Goal: Task Accomplishment & Management: Manage account settings

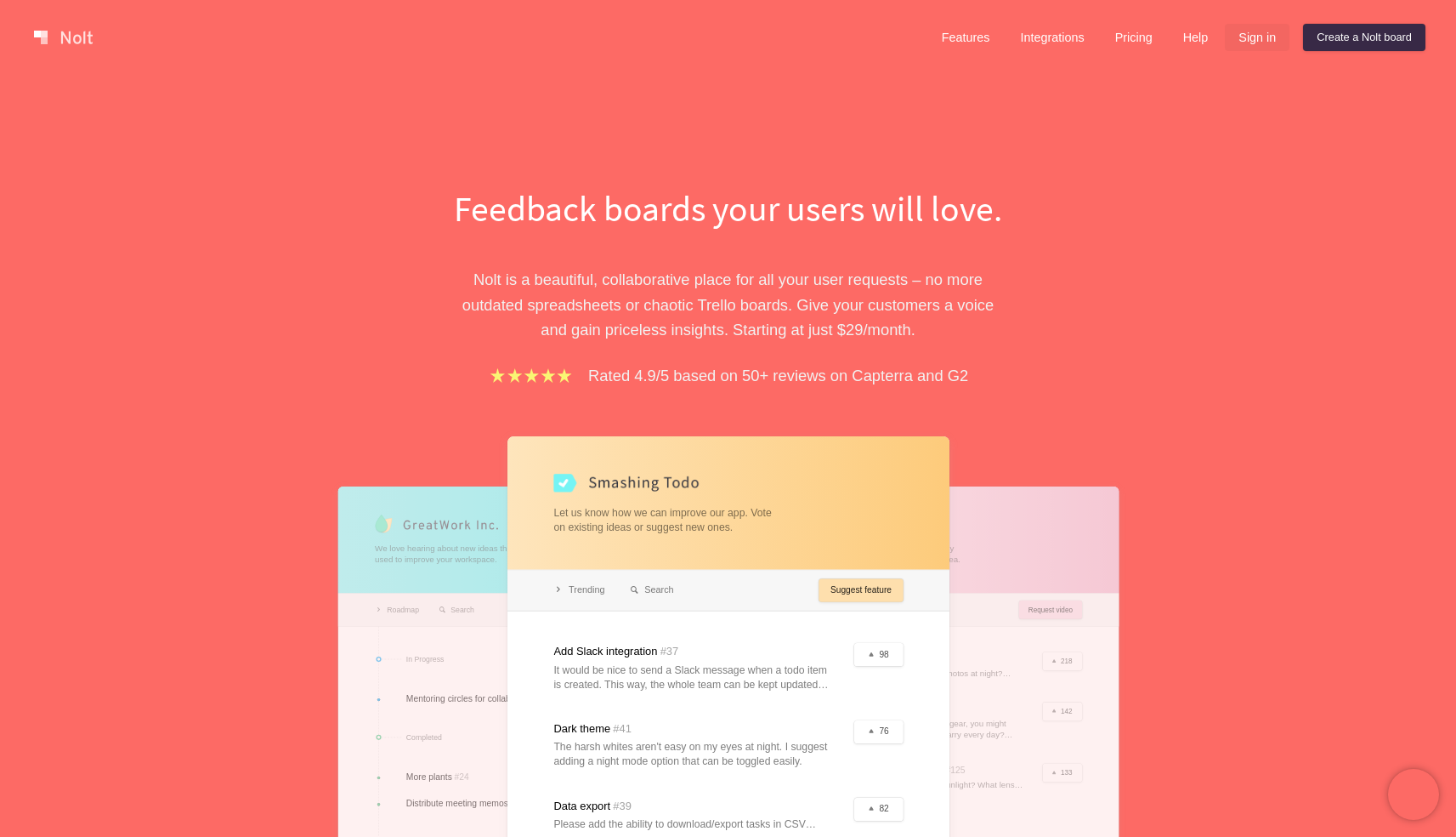
click at [1250, 38] on link "Sign in" at bounding box center [1257, 37] width 64 height 27
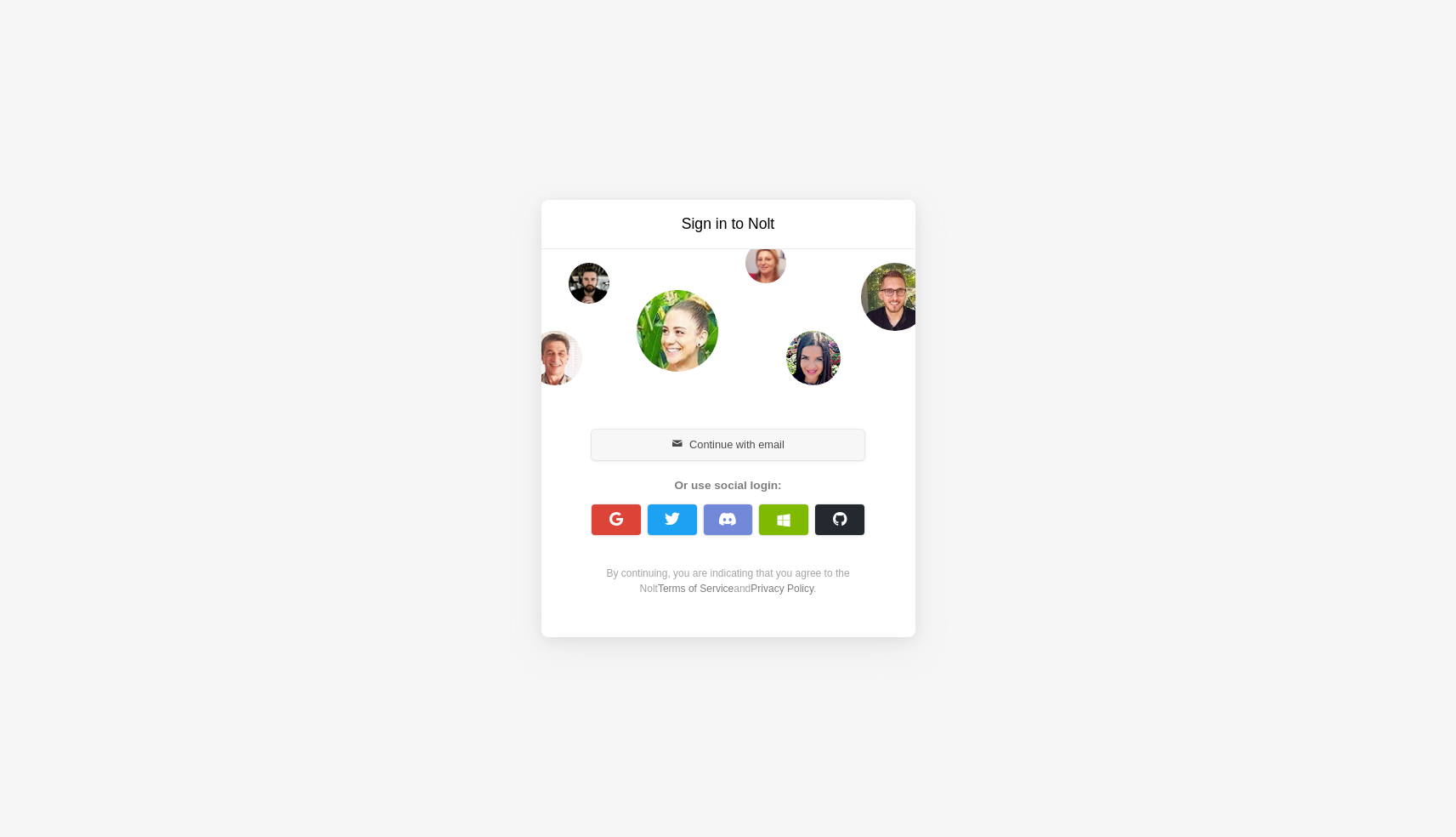
click at [725, 435] on button "Continue with email" at bounding box center [728, 444] width 273 height 30
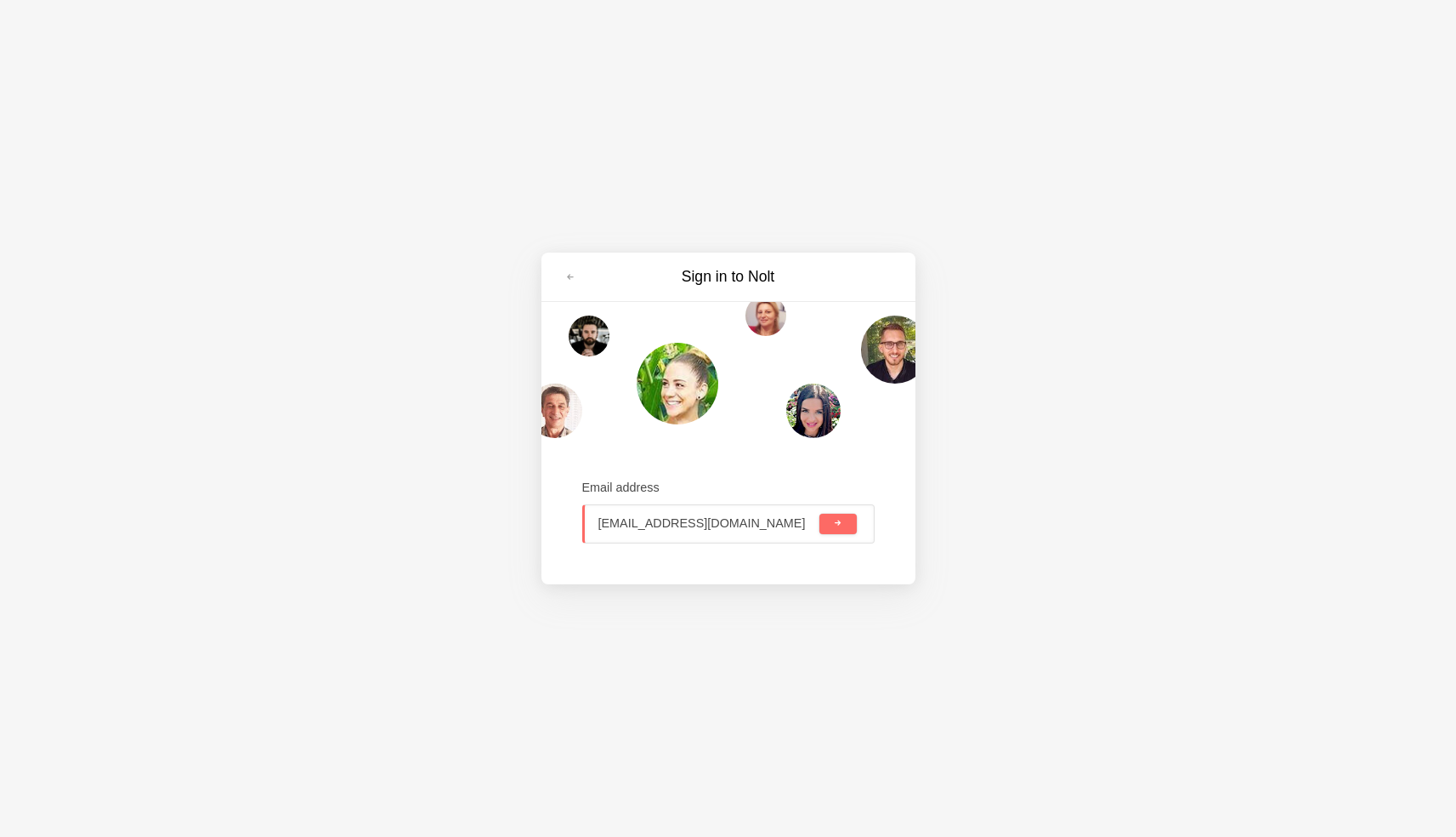
type input "akumar15@godaddy.com"
click at [819, 514] on button "submit" at bounding box center [837, 523] width 36 height 21
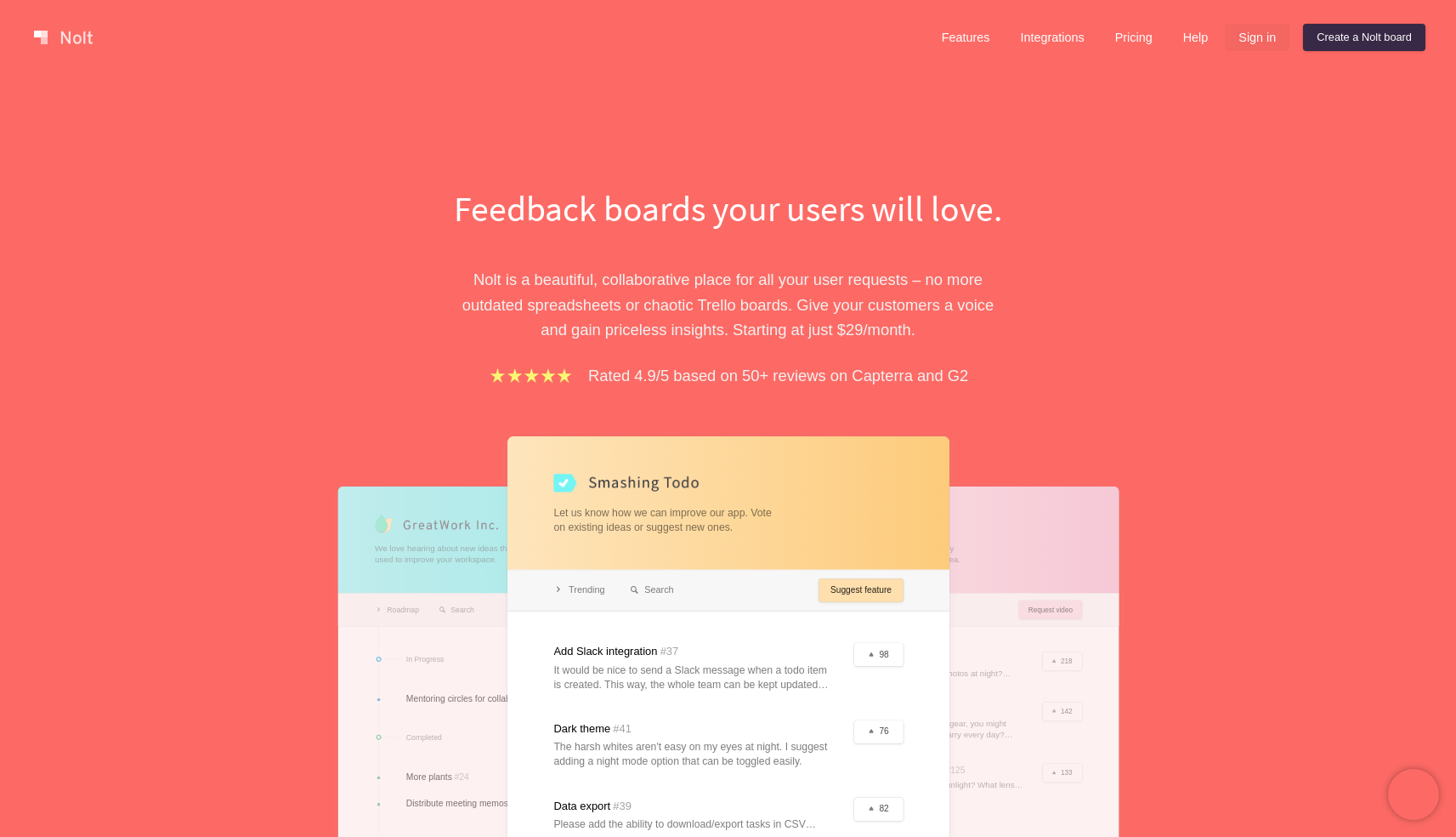
click at [1237, 43] on link "Sign in" at bounding box center [1257, 37] width 64 height 27
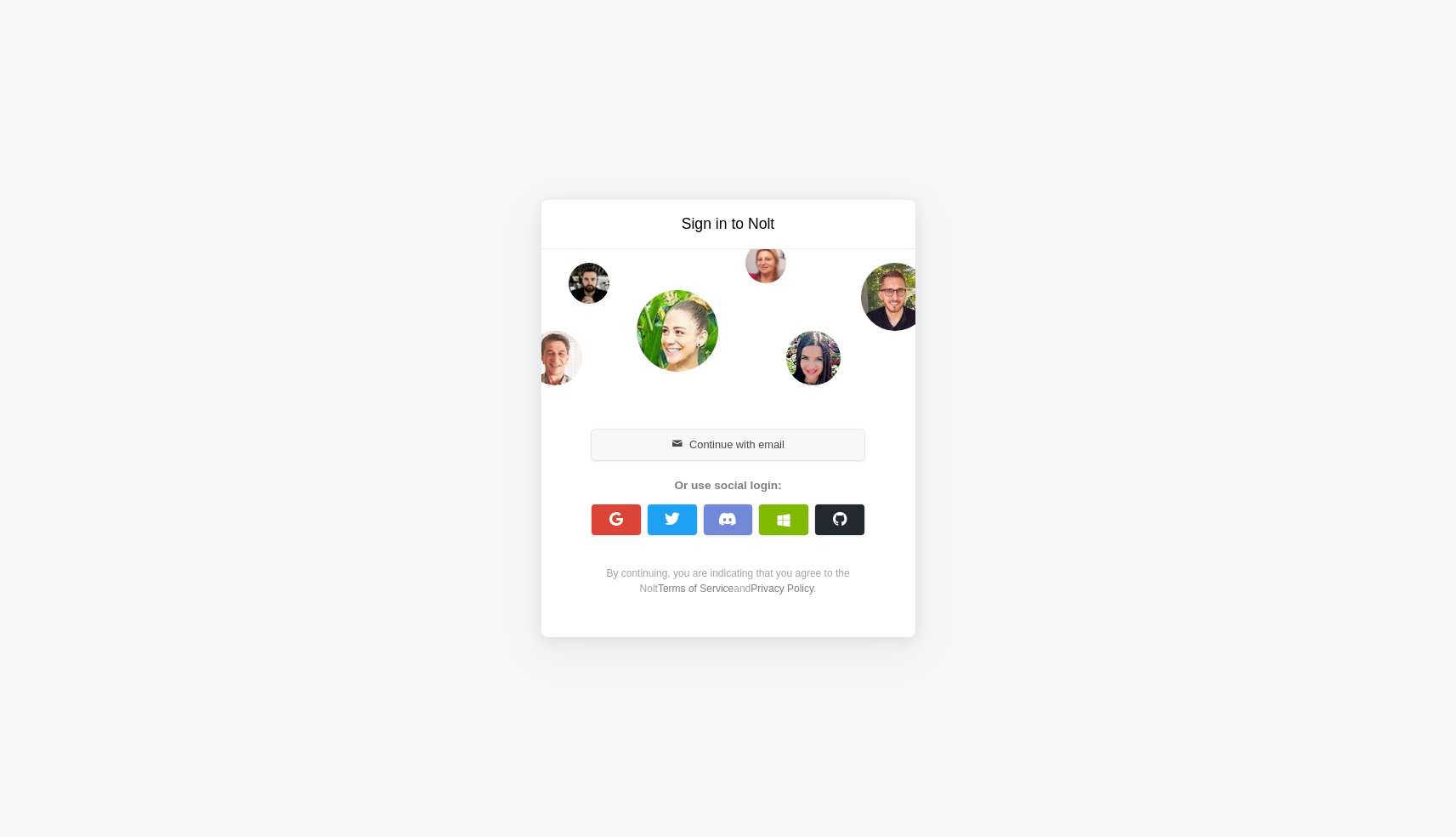
click at [716, 442] on button "Continue with email" at bounding box center [728, 444] width 273 height 30
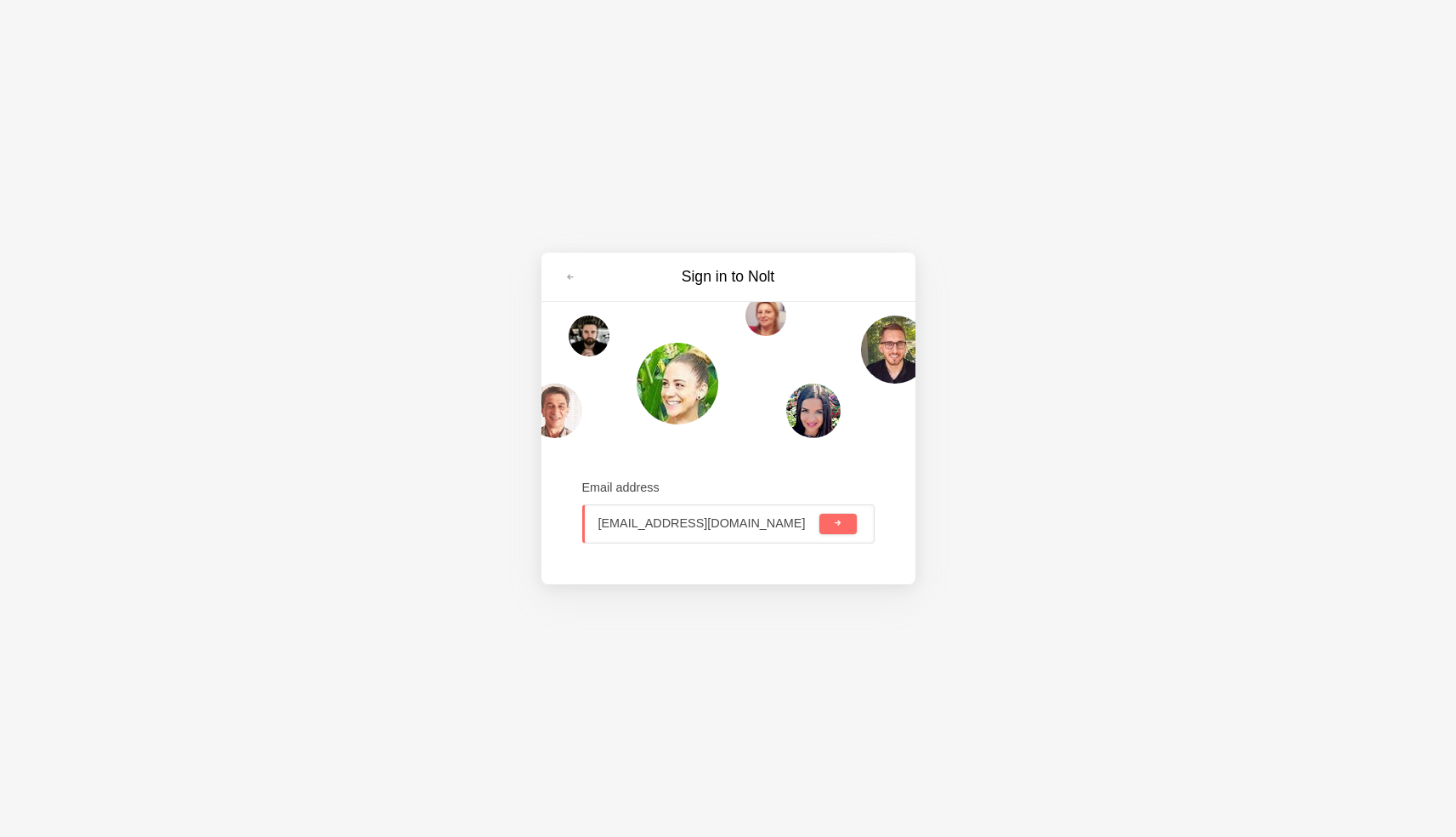
type input "akumar15@godaddy.com"
click at [819, 514] on button "submit" at bounding box center [837, 523] width 36 height 21
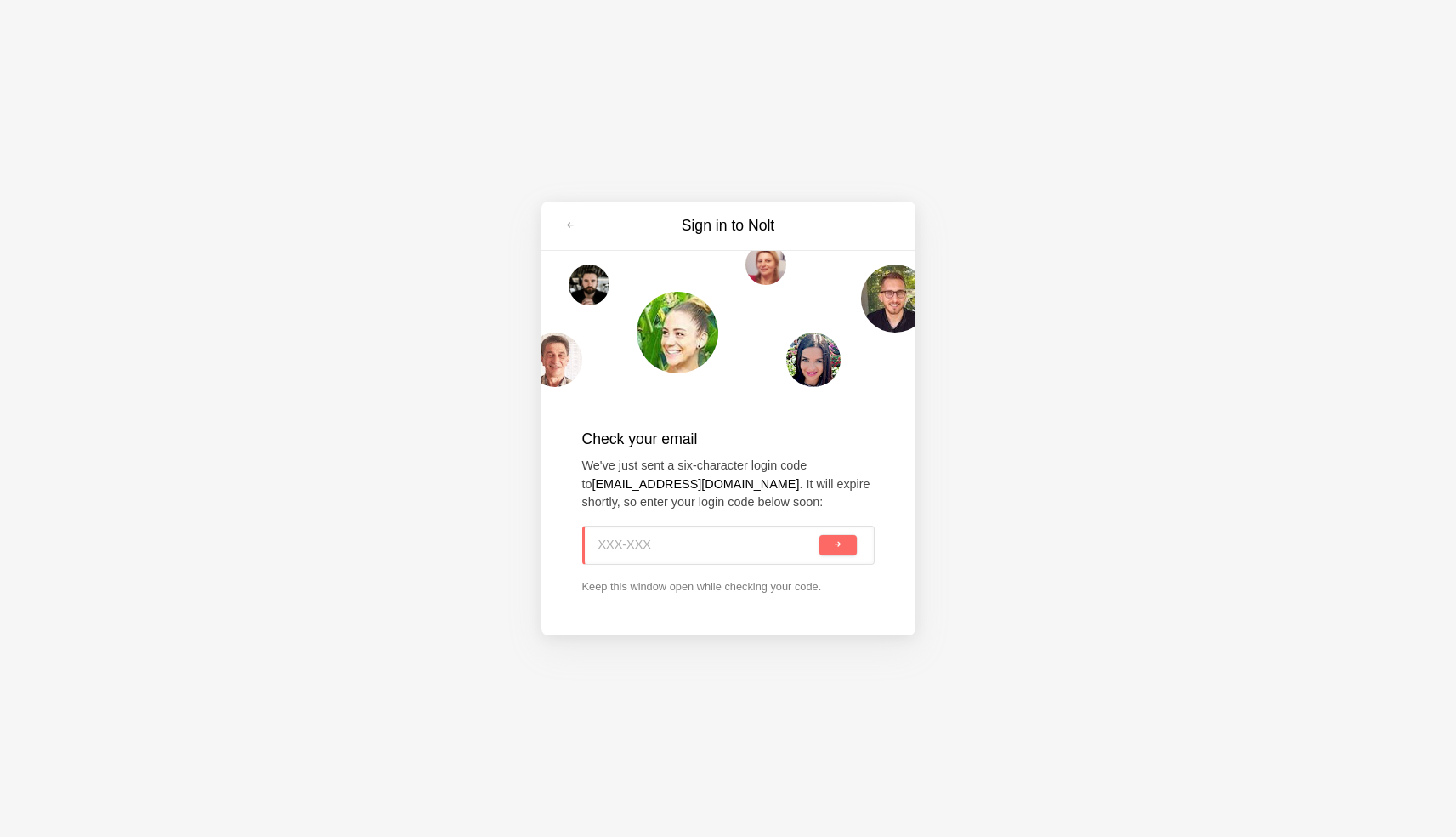
paste input "SZJ-MN0"
type input "SZJ-MN0"
click at [829, 542] on button "submit" at bounding box center [837, 545] width 36 height 21
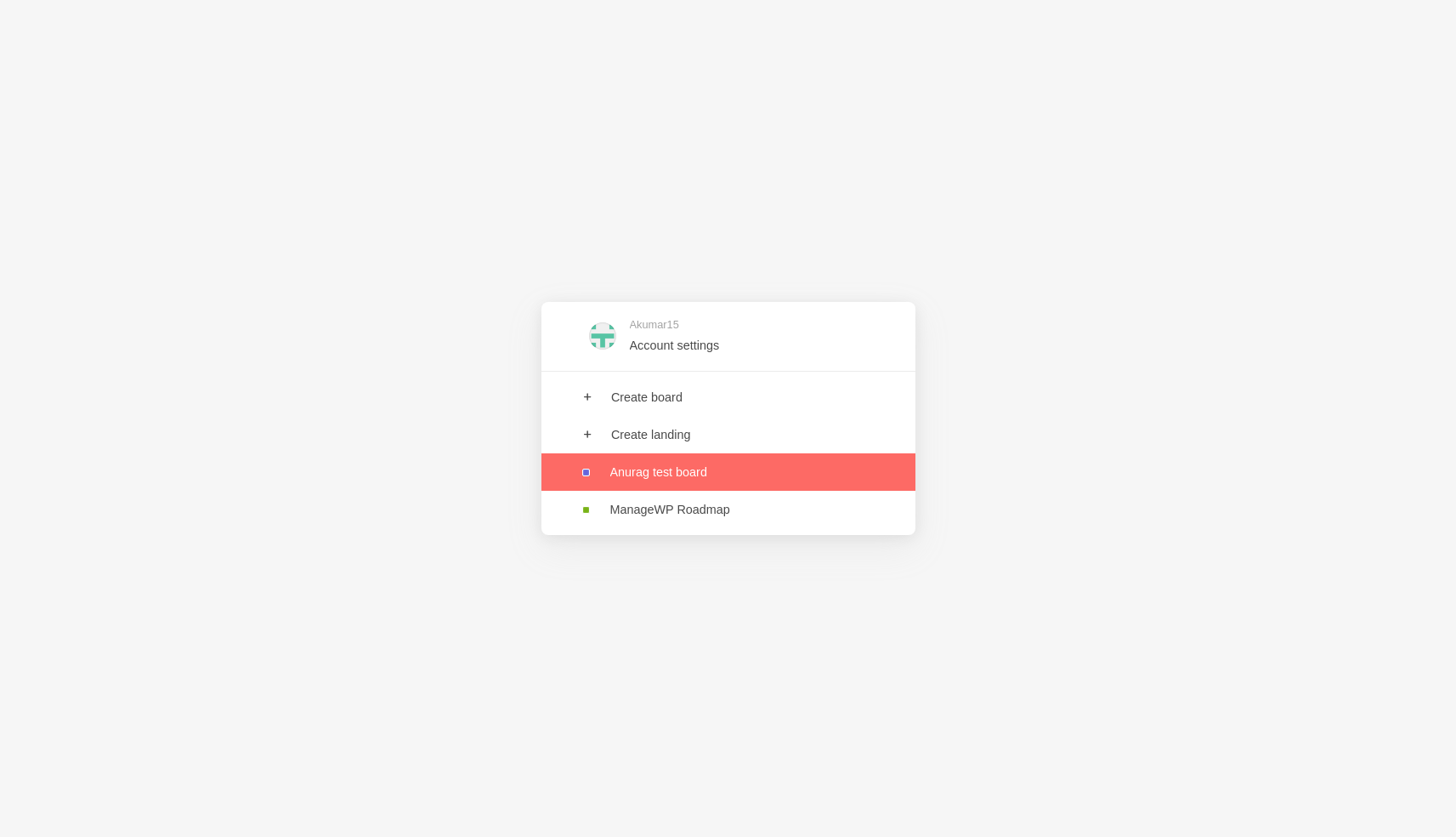
click at [676, 481] on link at bounding box center [728, 472] width 374 height 37
